Goal: Task Accomplishment & Management: Manage account settings

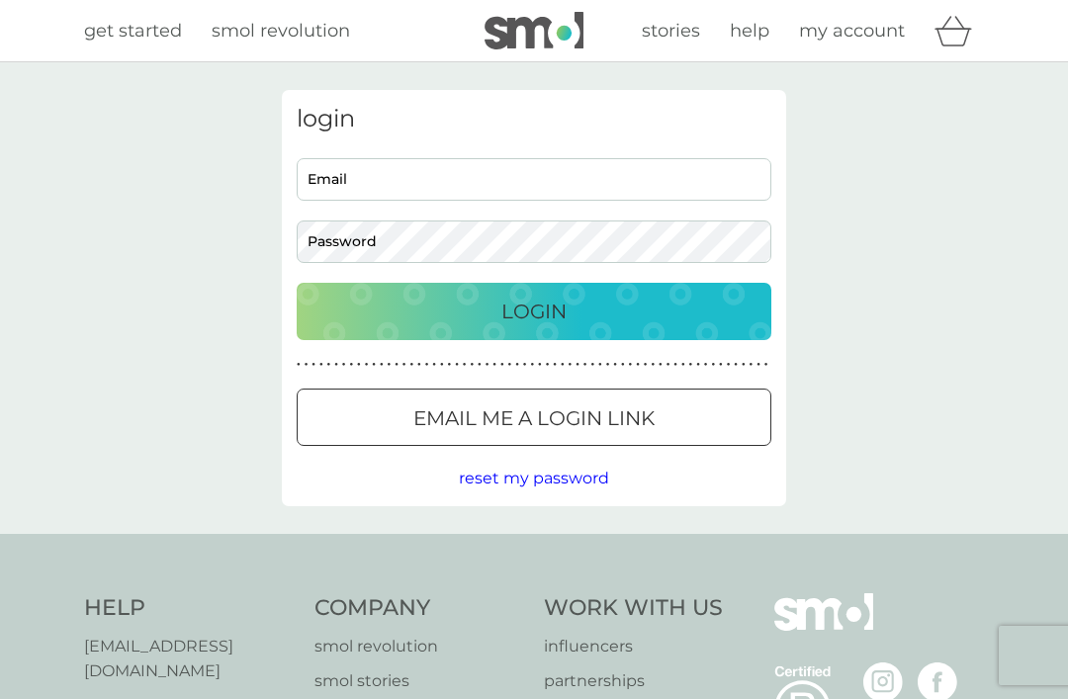
click at [469, 184] on input "Email" at bounding box center [534, 179] width 475 height 43
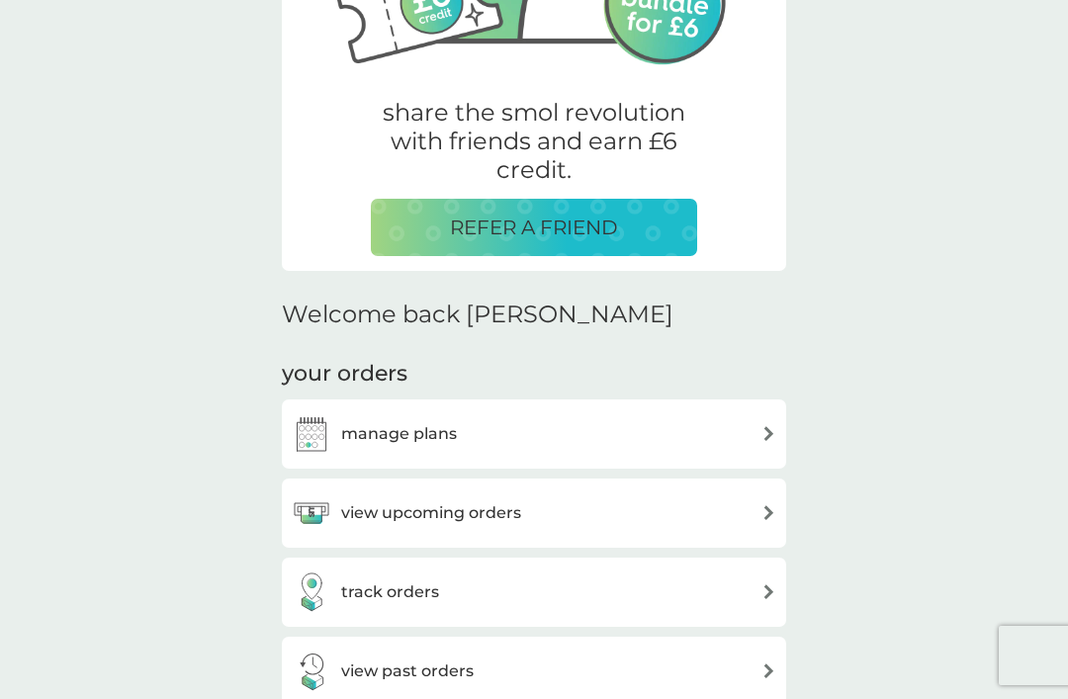
scroll to position [338, 0]
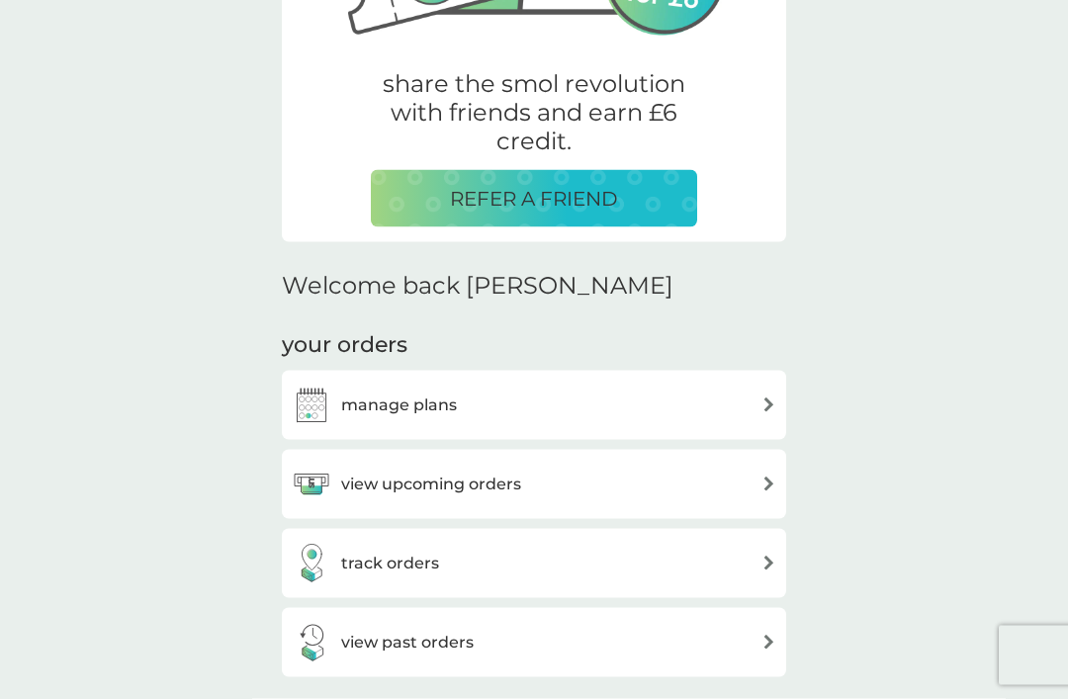
click at [739, 404] on div "manage plans" at bounding box center [534, 406] width 485 height 40
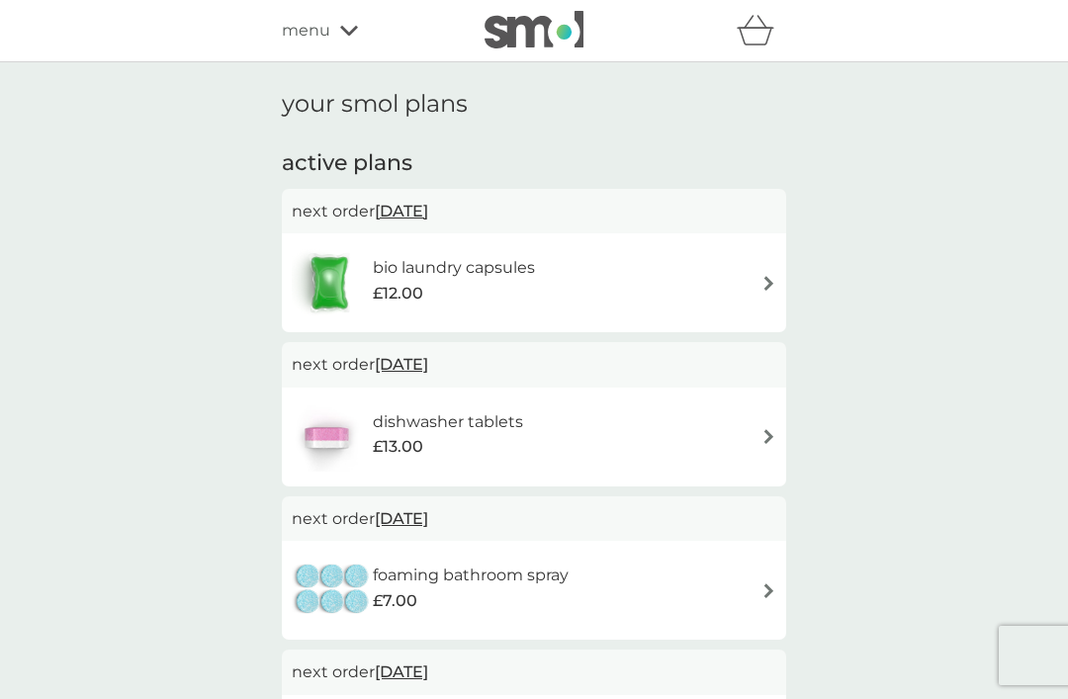
click at [344, 43] on div "menu" at bounding box center [366, 31] width 168 height 26
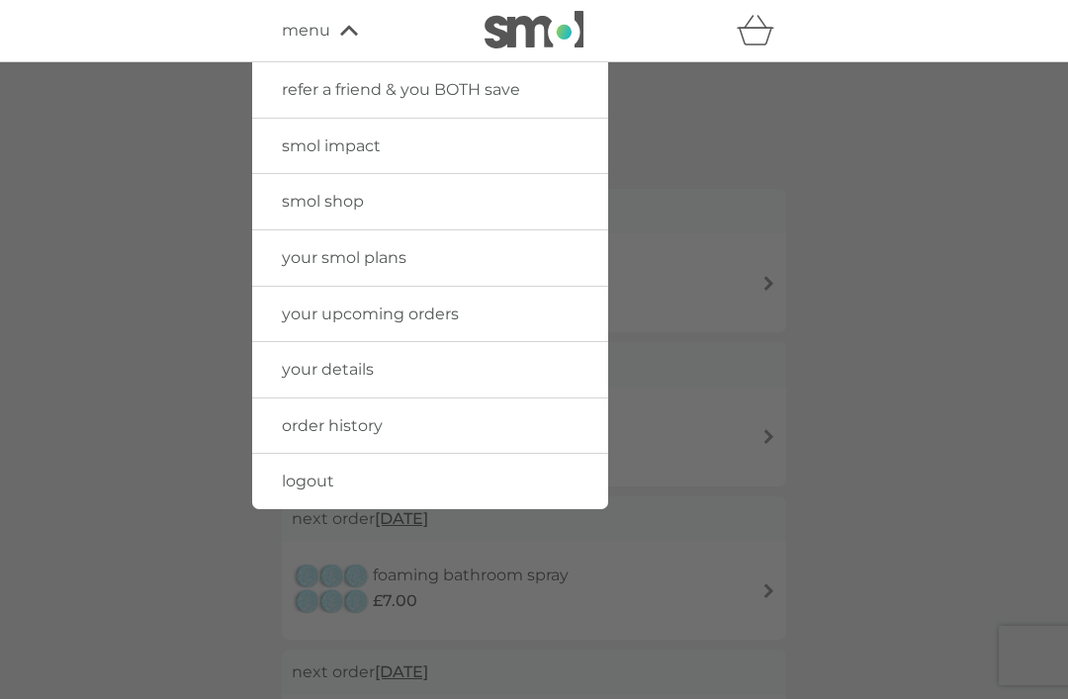
click at [438, 483] on link "logout" at bounding box center [430, 481] width 356 height 55
